Goal: Find contact information: Find contact information

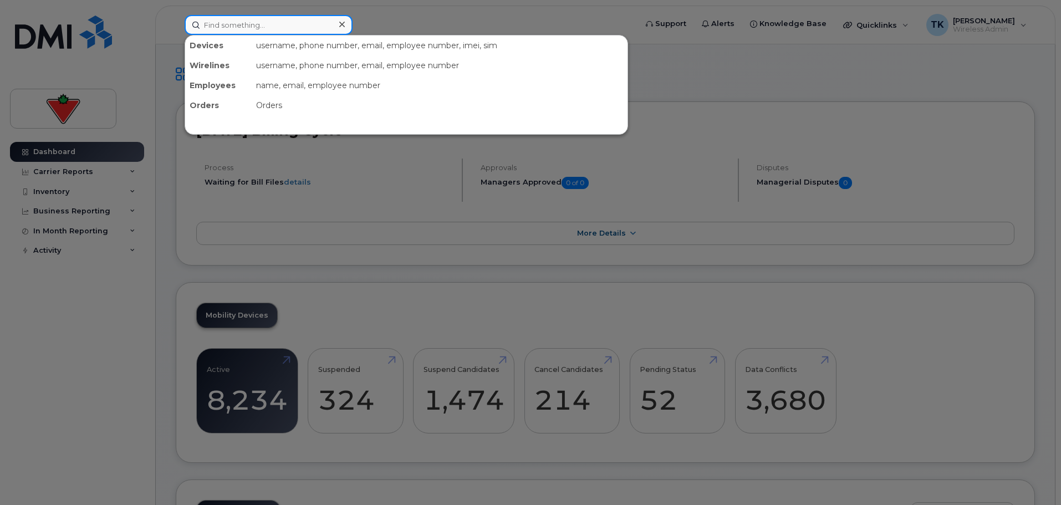
click at [217, 32] on input at bounding box center [269, 25] width 168 height 20
paste input "Diana Munoz"
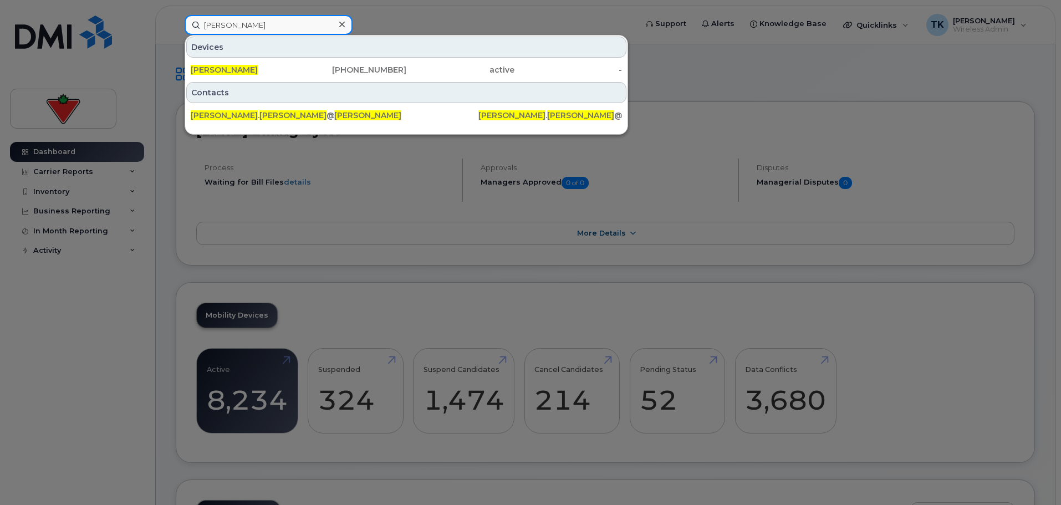
drag, startPoint x: 208, startPoint y: 21, endPoint x: 46, endPoint y: 22, distance: 161.8
click at [176, 21] on div "Diana Munoz Devices Diana Munoz 514-260-5652 active - Contacts diana . munoz @m…" at bounding box center [407, 25] width 462 height 20
paste input "Abdou Ramane Bouraima"
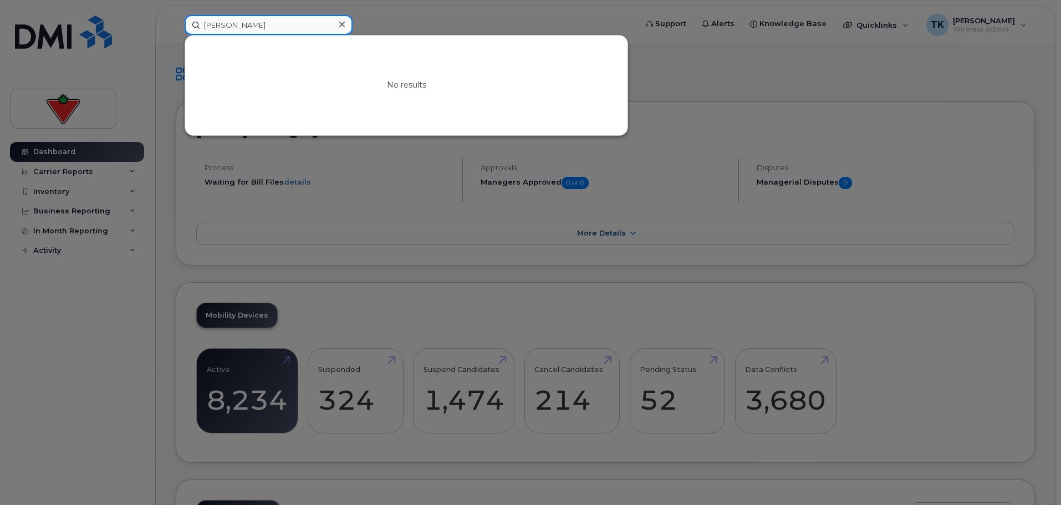
drag, startPoint x: 308, startPoint y: 28, endPoint x: 68, endPoint y: 21, distance: 240.7
click at [176, 21] on div "Abdou Ramane Bouraima No results" at bounding box center [407, 25] width 462 height 20
paste input "Ebru Inamlick"
drag, startPoint x: 279, startPoint y: 23, endPoint x: 102, endPoint y: 22, distance: 177.4
click at [176, 22] on div "Ebru Inamlicka No results" at bounding box center [407, 25] width 462 height 20
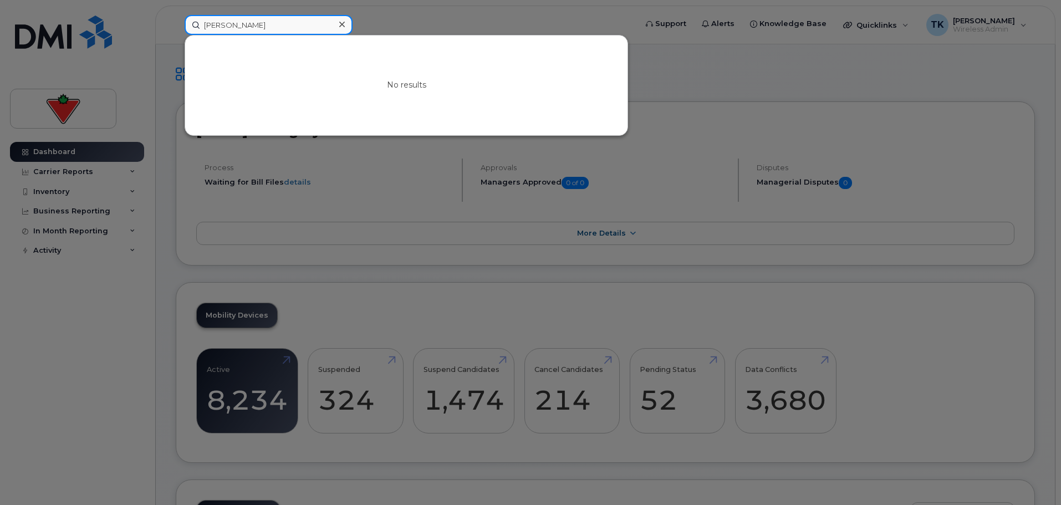
paste input "Courtney Beierbach"
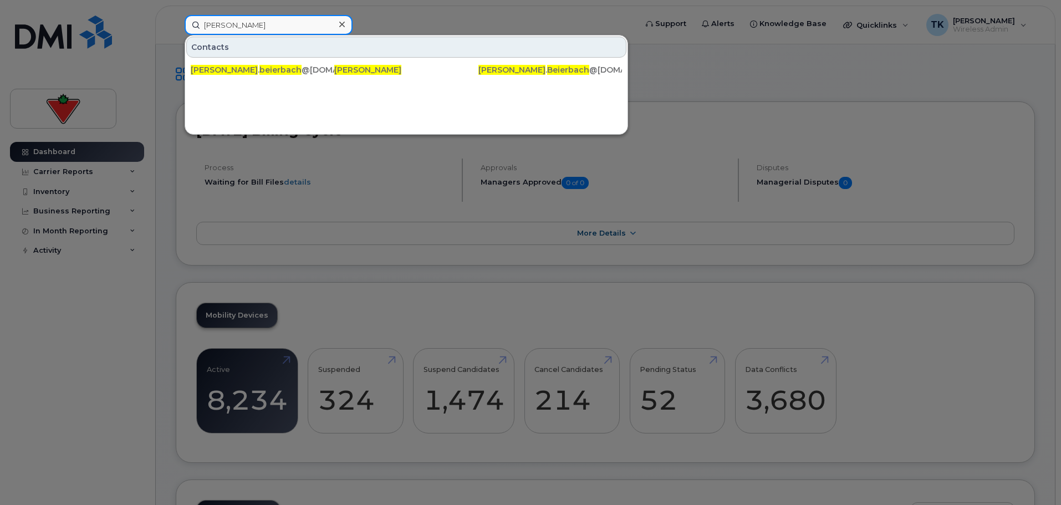
paste input "Fadi Darwiche"
drag, startPoint x: 295, startPoint y: 33, endPoint x: 113, endPoint y: 11, distance: 183.7
click at [176, 15] on div "Courtney Beierbach Contacts courtney . beierbach @fglsports.com Courtney Beierb…" at bounding box center [407, 25] width 462 height 20
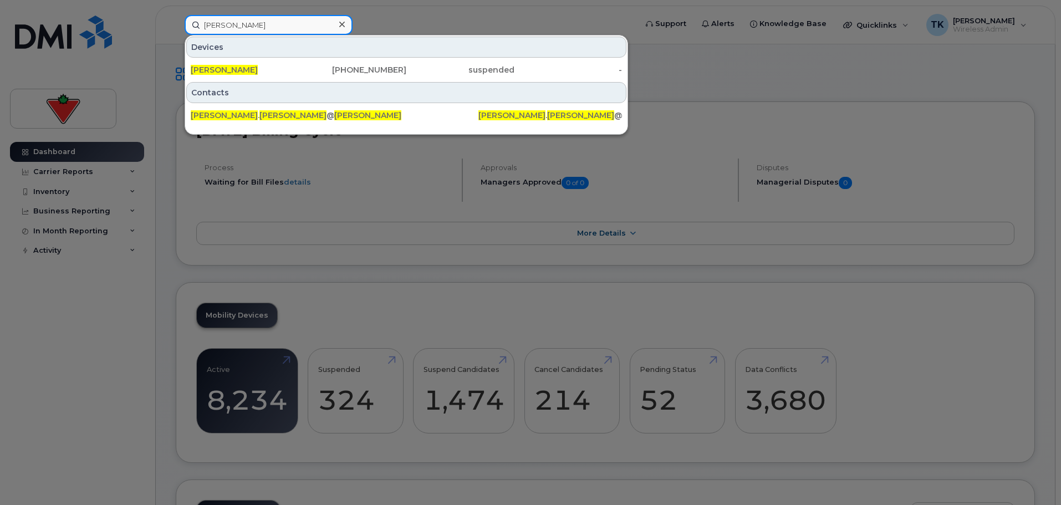
drag, startPoint x: 261, startPoint y: 23, endPoint x: 75, endPoint y: 19, distance: 185.7
click at [176, 19] on div "Fadi Darwiche Devices Fadi Darwiche 438-596-0090 suspended - Contacts fadi . da…" at bounding box center [407, 25] width 462 height 20
paste input "Doni Tso"
click at [285, 29] on input "Doni Tso" at bounding box center [269, 25] width 168 height 20
paste input "McCrea"
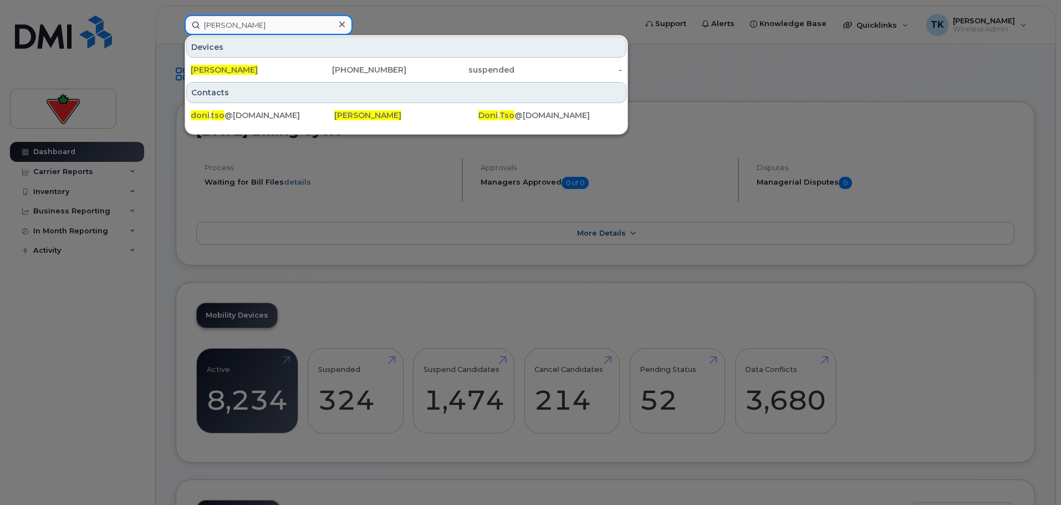
drag, startPoint x: 242, startPoint y: 24, endPoint x: 125, endPoint y: 24, distance: 117.5
click at [176, 24] on div "Doni Tso Devices Doni Tso 604-404-0193 suspended - Contacts doni . tso @cantire…" at bounding box center [407, 25] width 462 height 20
drag, startPoint x: 262, startPoint y: 23, endPoint x: 109, endPoint y: 24, distance: 153.5
click at [176, 24] on div "Don McCrea Devices Don Mccrea 403-615-7928 suspended - Contacts don . mccrea @m…" at bounding box center [407, 25] width 462 height 20
paste input "eborah Cordery"
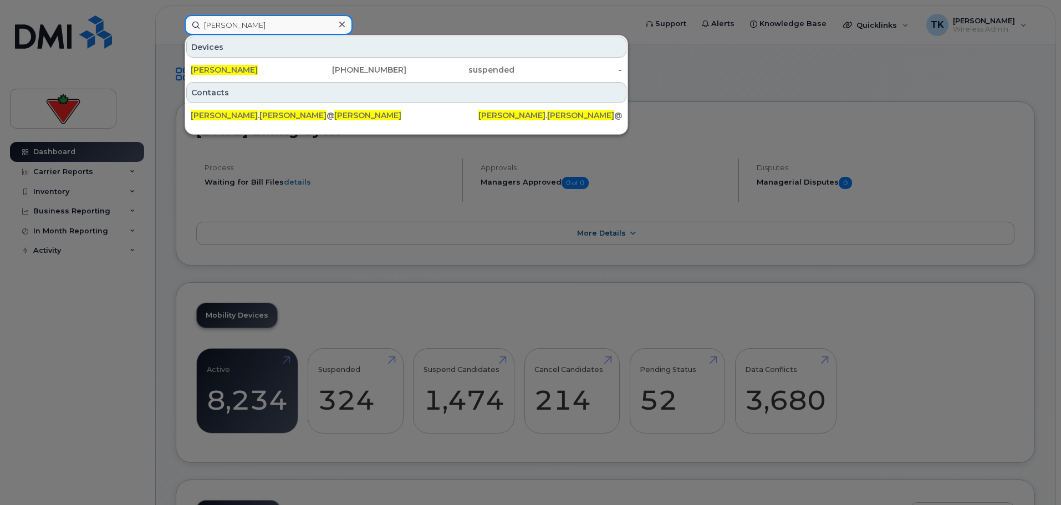
drag, startPoint x: 289, startPoint y: 25, endPoint x: 4, endPoint y: 25, distance: 284.9
click at [176, 25] on div "Deborah Cordery Devices Deborah Cordery 403-478-7798 suspended - Contacts debor…" at bounding box center [407, 25] width 462 height 20
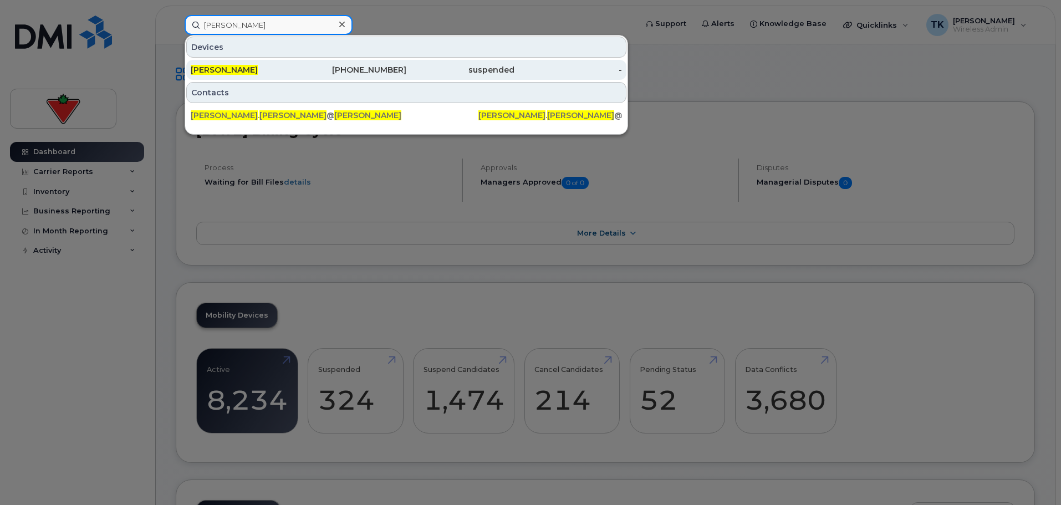
type input "melanie robinson"
click at [314, 70] on div "289-668-2136" at bounding box center [353, 69] width 108 height 11
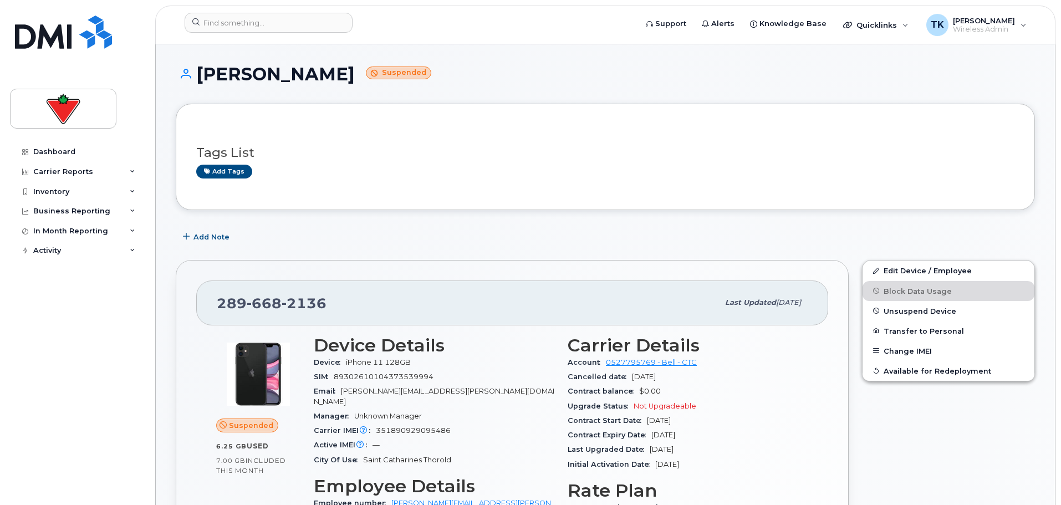
drag, startPoint x: 330, startPoint y: 304, endPoint x: 217, endPoint y: 298, distance: 112.7
click at [217, 298] on div "[PHONE_NUMBER]" at bounding box center [468, 302] width 502 height 23
copy span "[PHONE_NUMBER]"
click at [223, 29] on input at bounding box center [269, 23] width 168 height 20
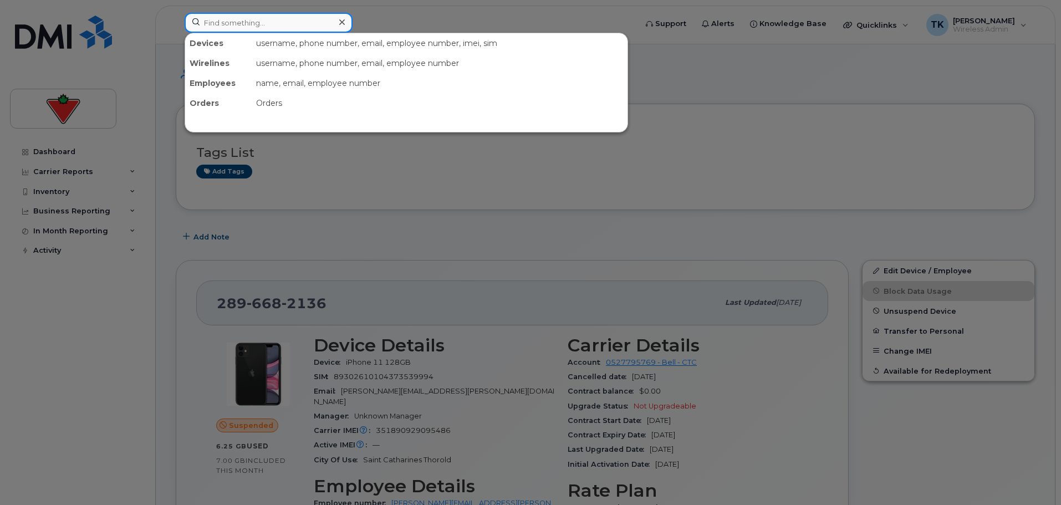
paste input "2896682136"
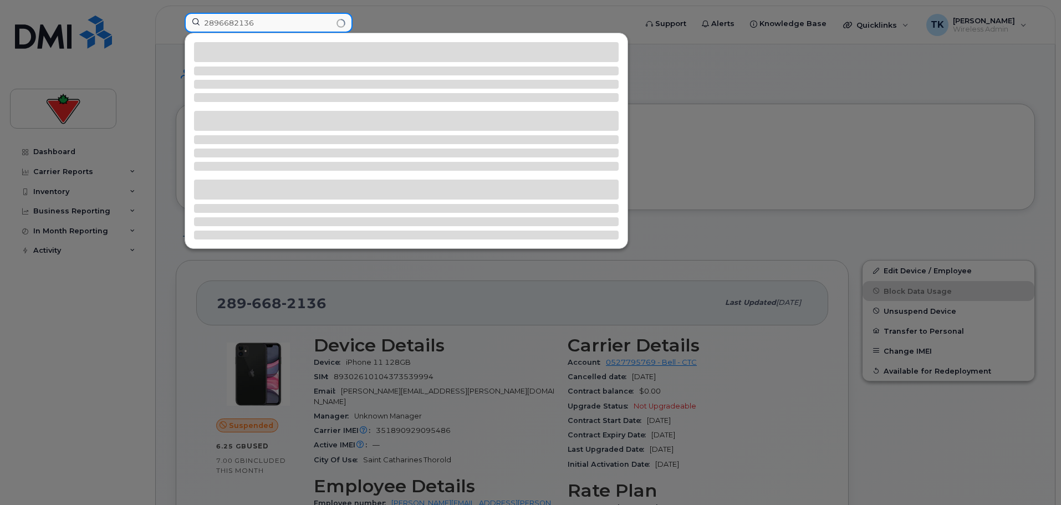
drag, startPoint x: 270, startPoint y: 19, endPoint x: 74, endPoint y: 21, distance: 196.2
click at [176, 21] on div "2896682136" at bounding box center [407, 25] width 462 height 24
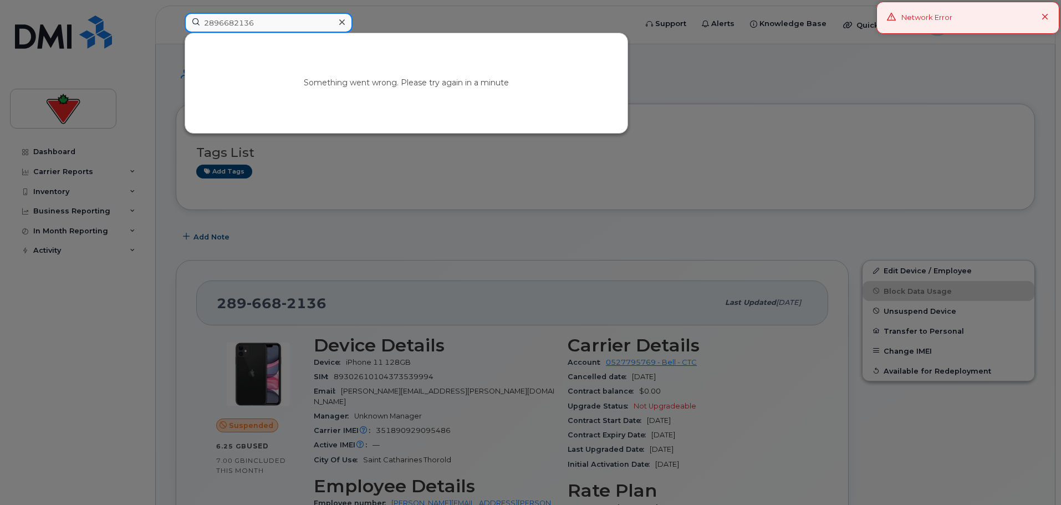
click at [278, 25] on input "2896682136" at bounding box center [269, 23] width 168 height 20
drag, startPoint x: 262, startPoint y: 22, endPoint x: 72, endPoint y: 13, distance: 190.3
click at [176, 13] on div "2896682136 Something went wrong. Please try again in a minute" at bounding box center [407, 25] width 462 height 24
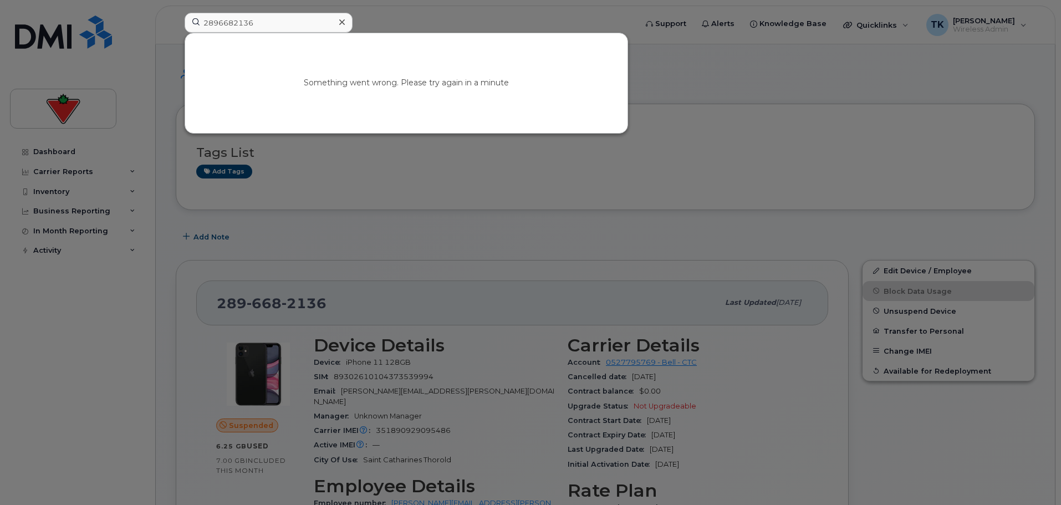
click at [471, 173] on div at bounding box center [530, 252] width 1061 height 505
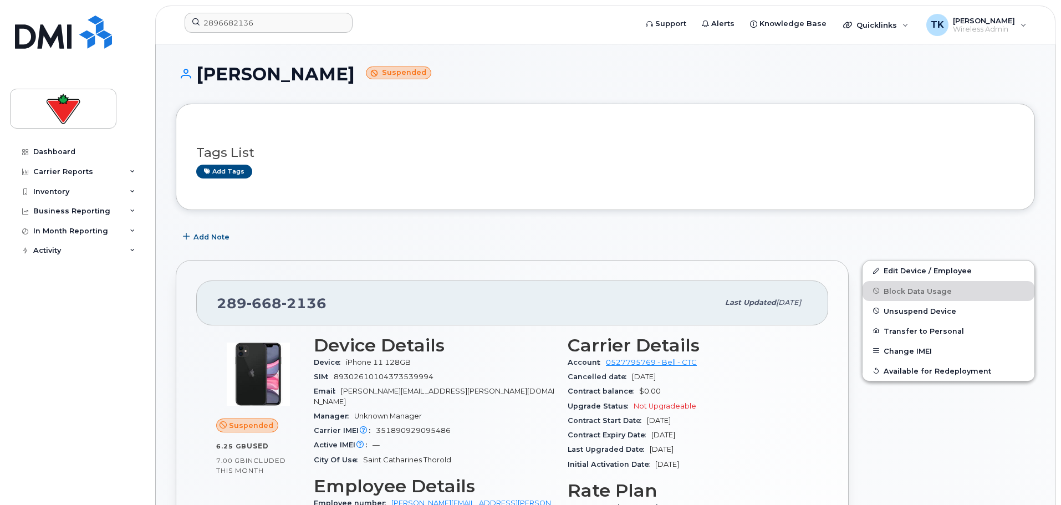
click at [1021, 205] on div "Tags List Add tags" at bounding box center [605, 157] width 859 height 106
click at [283, 22] on input "2896682136" at bounding box center [269, 23] width 168 height 20
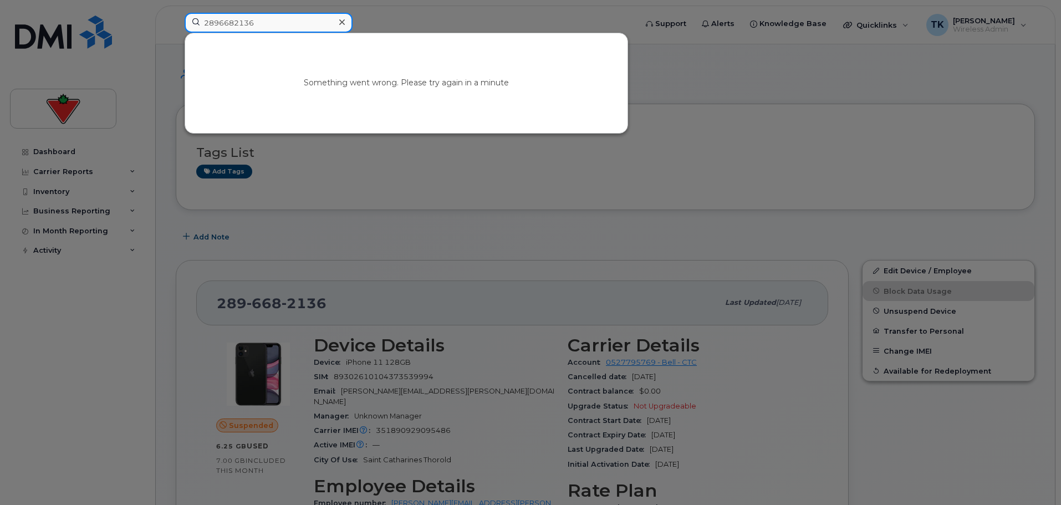
drag, startPoint x: 275, startPoint y: 22, endPoint x: 28, endPoint y: 23, distance: 246.7
click at [176, 23] on div "2896682136 Something went wrong. Please try again in a minute" at bounding box center [407, 25] width 462 height 24
paste input "[PERSON_NAME]"
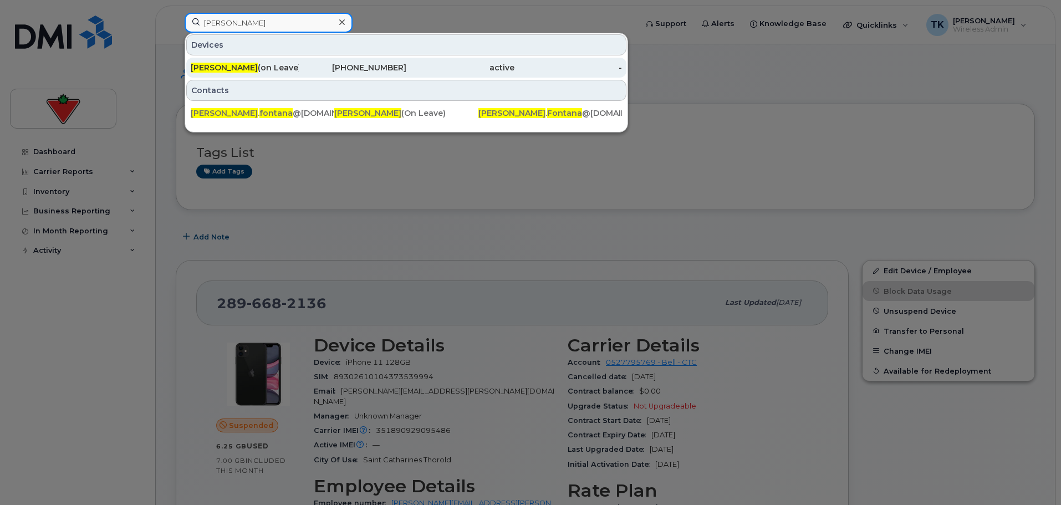
type input "[PERSON_NAME]"
click at [205, 69] on span "[PERSON_NAME]" at bounding box center [224, 68] width 67 height 10
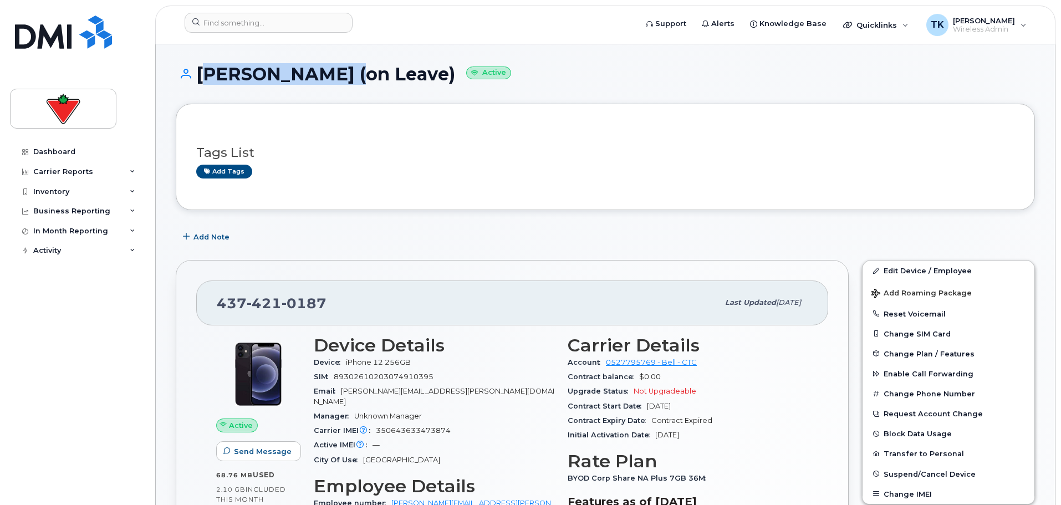
drag, startPoint x: 345, startPoint y: 72, endPoint x: 196, endPoint y: 68, distance: 149.1
click at [196, 68] on h1 "Debora Fontana (on Leave) Active" at bounding box center [605, 73] width 859 height 19
